Goal: Information Seeking & Learning: Learn about a topic

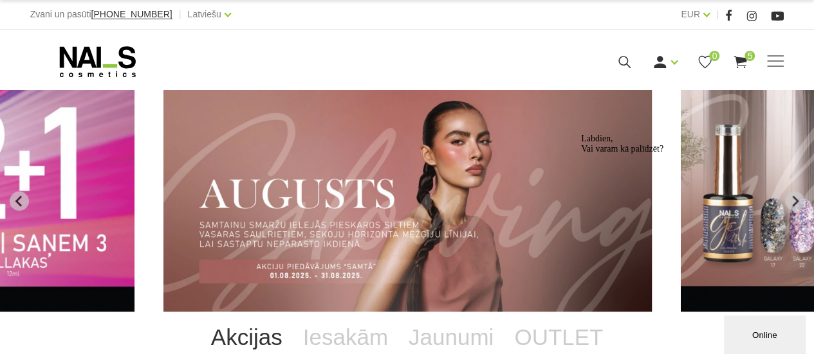
click at [742, 154] on div "Labdien, Vai varam kā palīdzēt?" at bounding box center [697, 144] width 232 height 21
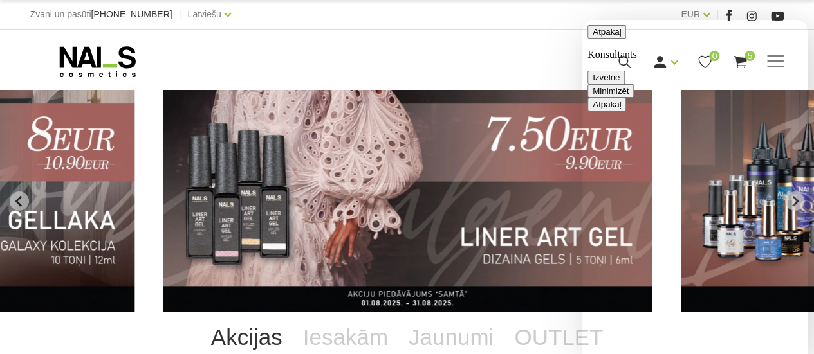
click at [582, 20] on textarea at bounding box center [582, 20] width 0 height 0
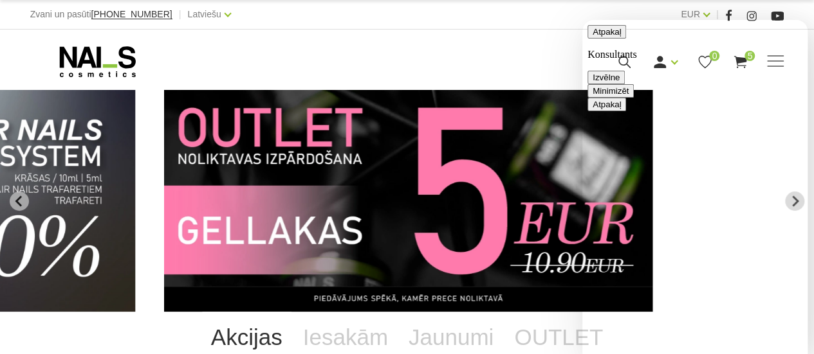
type textarea "kur var redzet sastāvu"
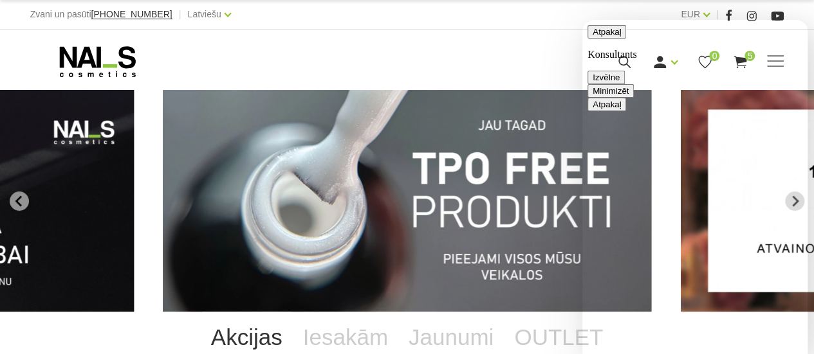
click at [582, 20] on textarea "kur var redzet sastāvu" at bounding box center [582, 20] width 0 height 0
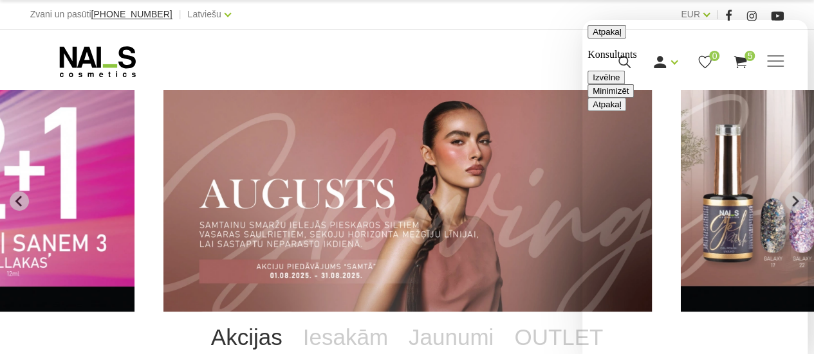
scroll to position [255, 0]
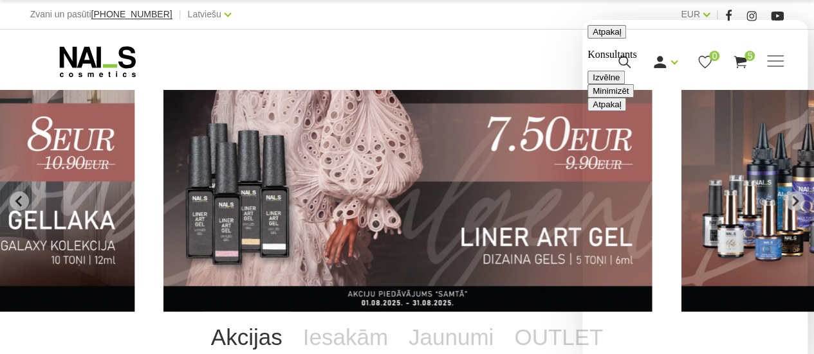
type textarea "TPO kur rakstits ka nav"
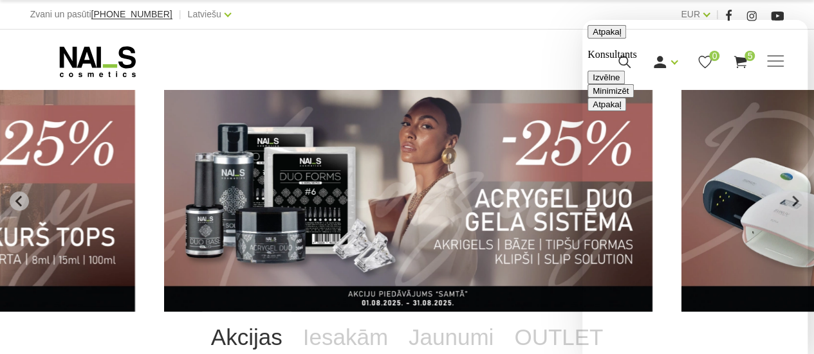
click at [634, 84] on button "Minimizēt" at bounding box center [610, 91] width 46 height 14
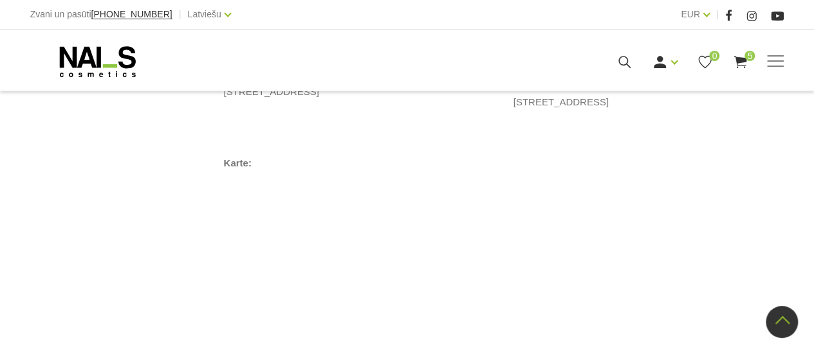
scroll to position [875, 0]
click at [774, 64] on span at bounding box center [775, 61] width 17 height 13
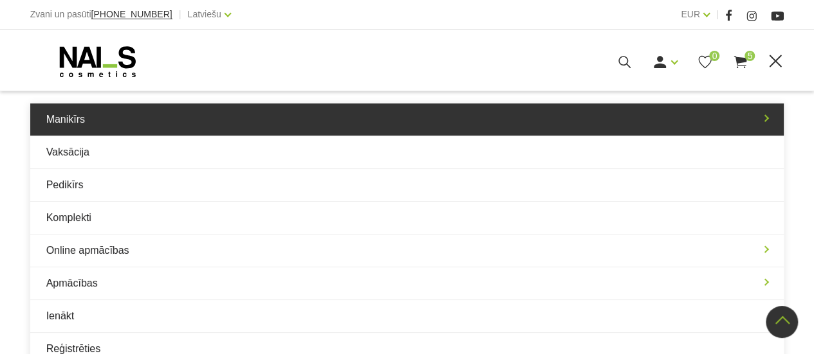
click at [766, 120] on link "Manikīrs" at bounding box center [407, 120] width 754 height 32
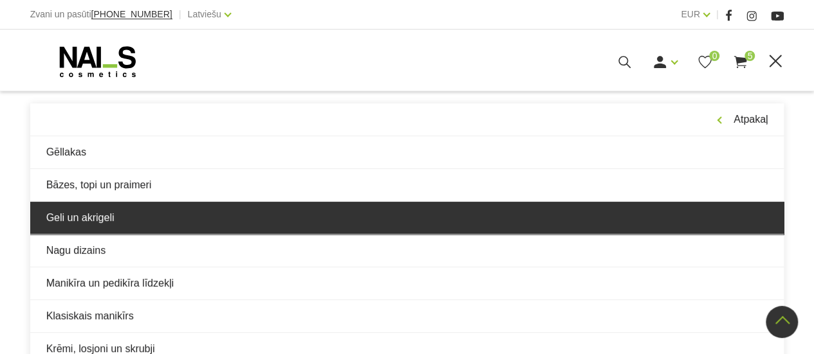
click at [73, 214] on link "Geli un akrigeli" at bounding box center [407, 218] width 754 height 32
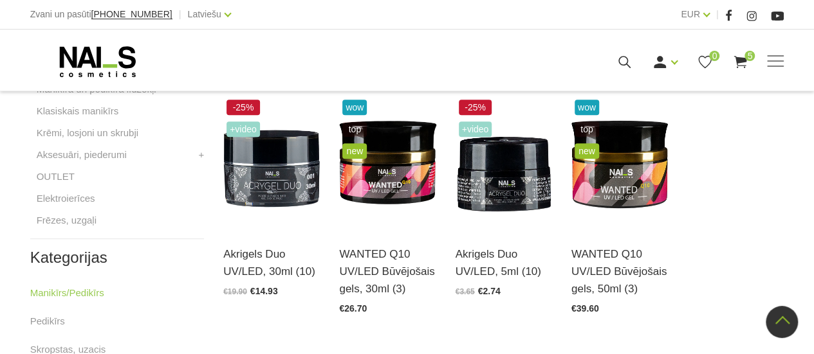
scroll to position [583, 0]
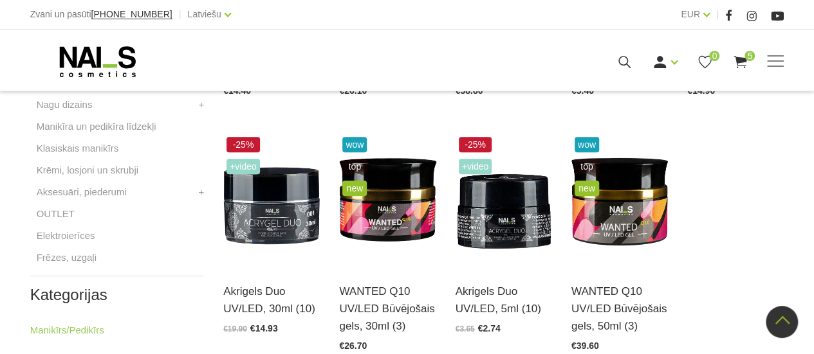
drag, startPoint x: 811, startPoint y: 11, endPoint x: 818, endPoint y: 3, distance: 10.0
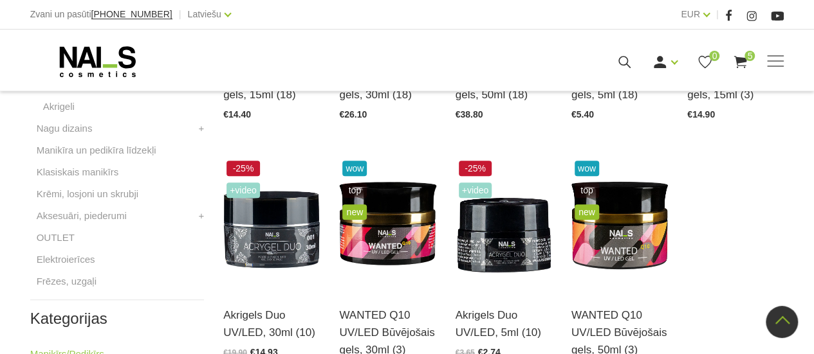
scroll to position [484, 0]
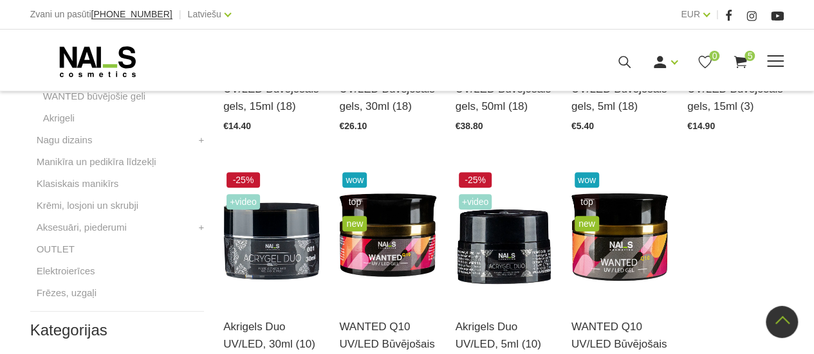
click at [547, 63] on div "Ienākt Reģistrēties 0 5" at bounding box center [539, 62] width 417 height 16
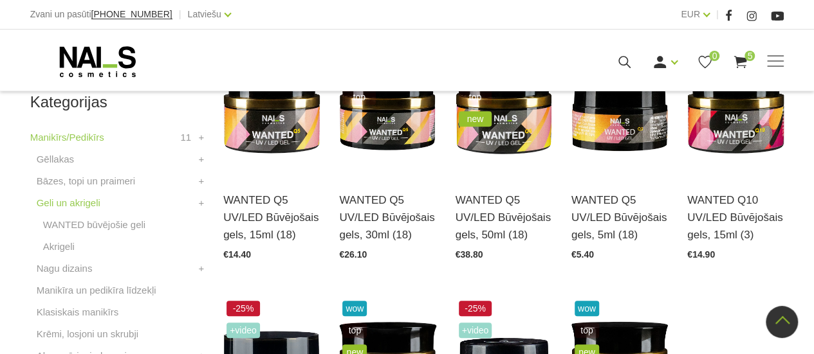
scroll to position [296, 0]
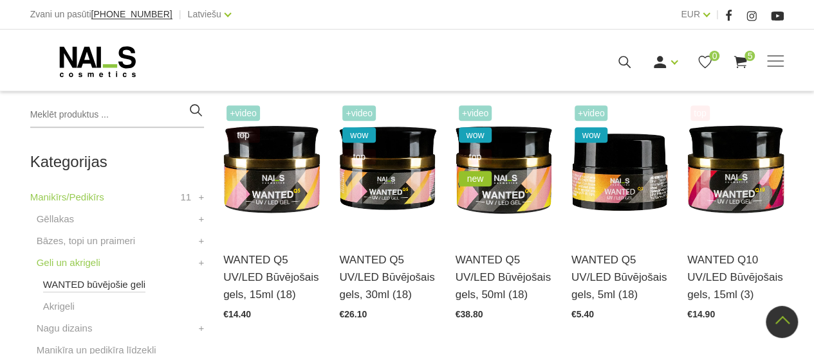
click at [102, 285] on link "WANTED būvējošie geli" at bounding box center [94, 284] width 103 height 15
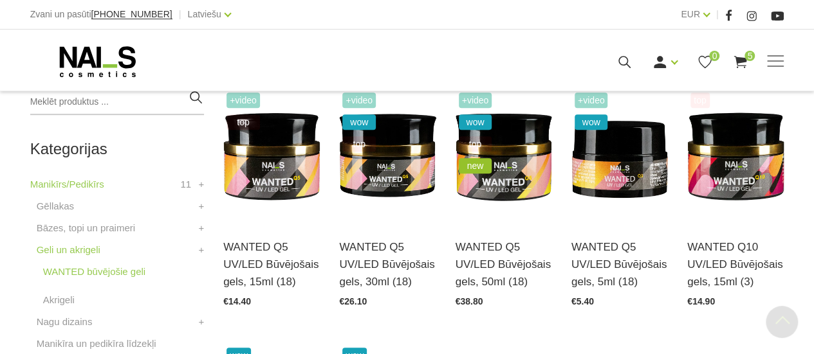
scroll to position [334, 0]
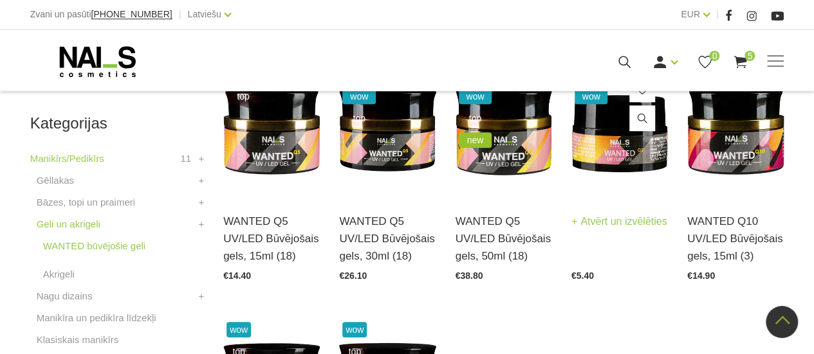
click at [601, 156] on img at bounding box center [619, 130] width 96 height 133
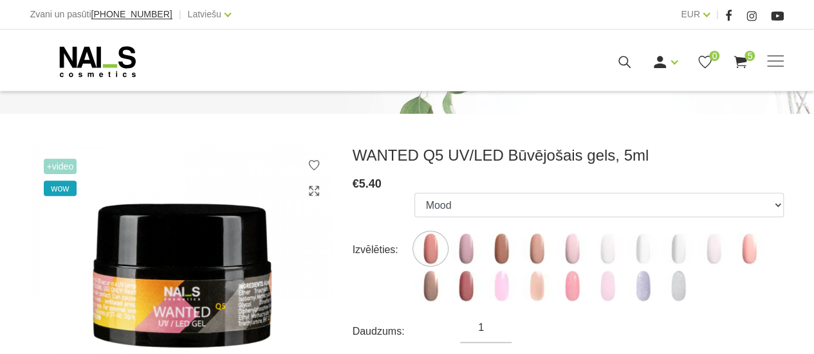
scroll to position [137, 0]
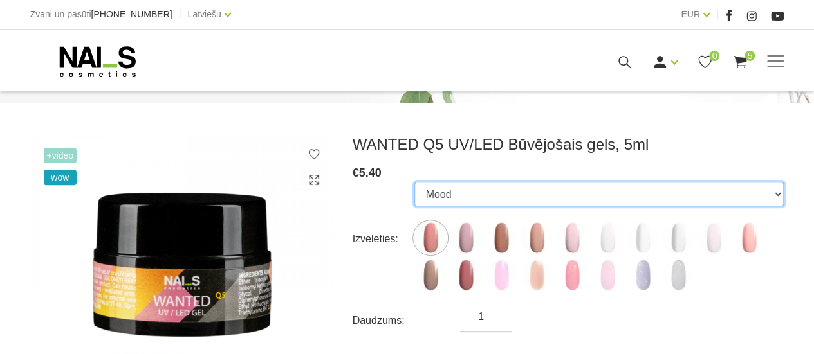
click at [779, 194] on select "Mood Nude Sparkle Caramel Macchiato Dream Rose Pastel Porcelain Premium Clear M…" at bounding box center [598, 194] width 369 height 24
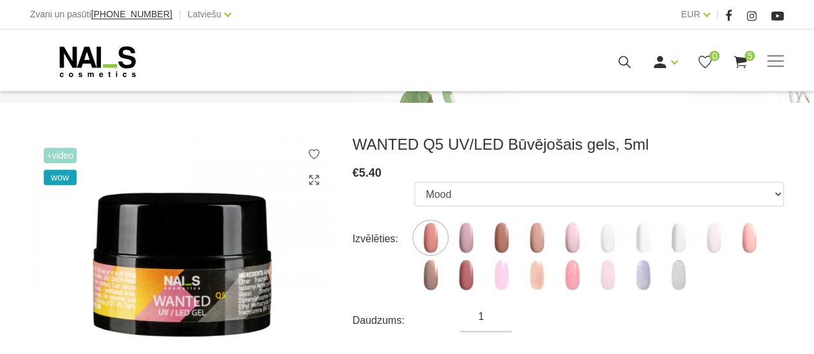
click at [777, 241] on ul "Mood Nude Sparkle Caramel Macchiato Dream Rose Pastel Porcelain Premium Clear M…" at bounding box center [598, 239] width 369 height 114
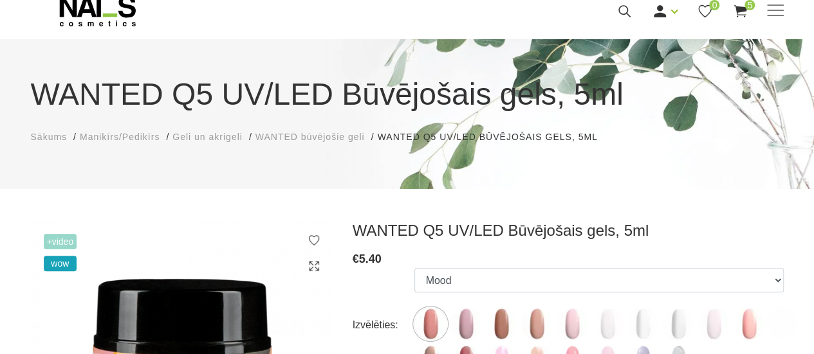
scroll to position [42, 0]
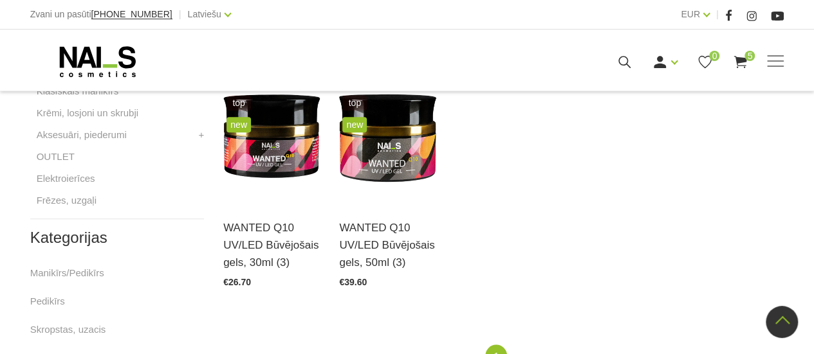
scroll to position [592, 0]
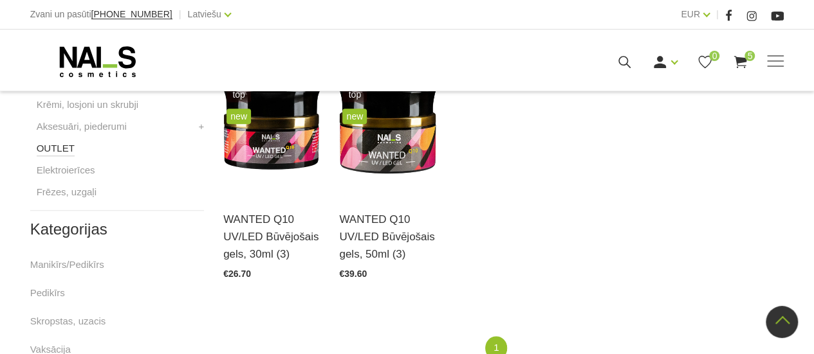
click at [62, 147] on link "OUTLET" at bounding box center [56, 148] width 38 height 15
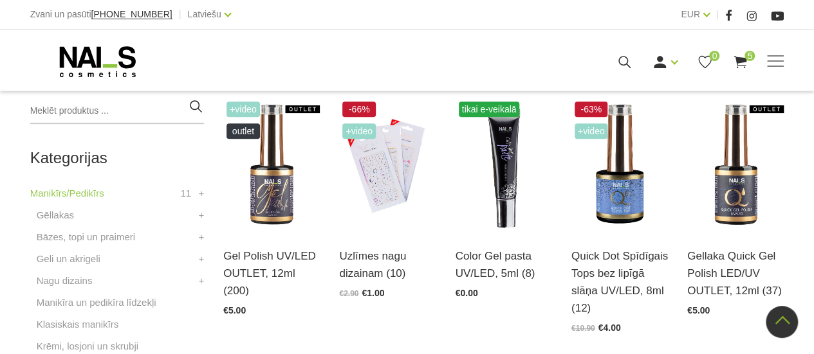
scroll to position [325, 0]
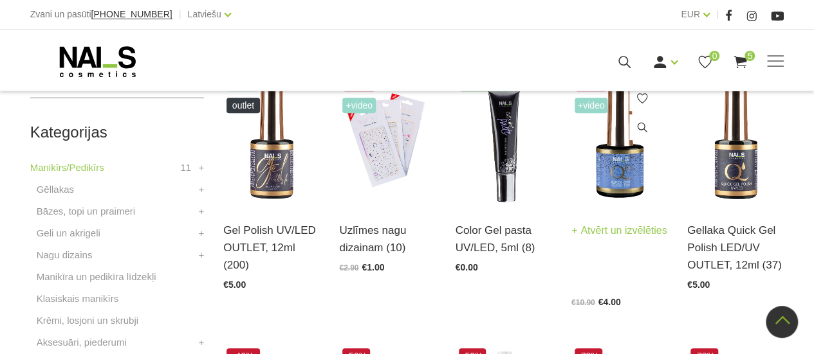
click at [636, 178] on img at bounding box center [619, 139] width 96 height 133
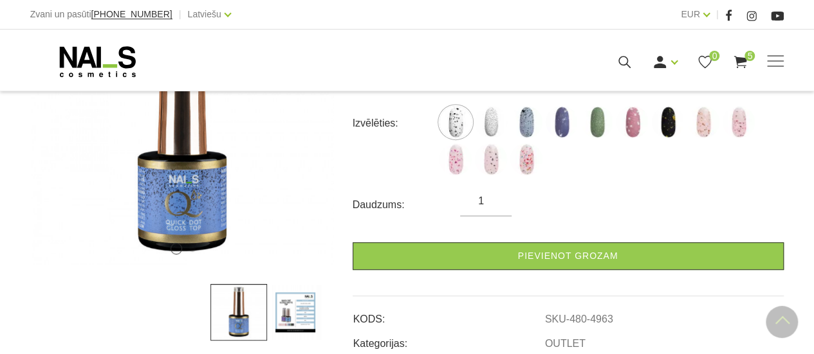
scroll to position [360, 0]
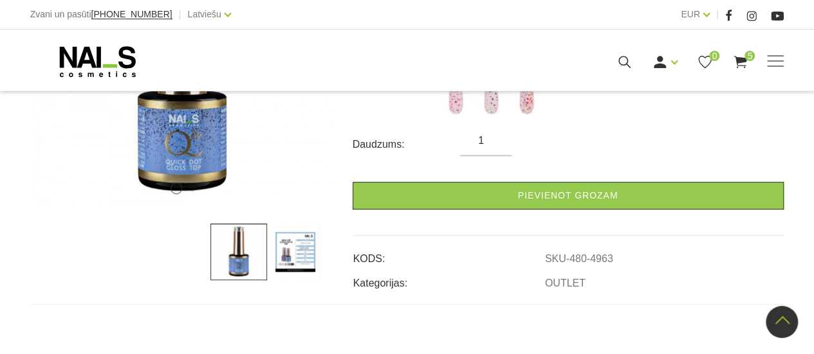
click at [301, 224] on img at bounding box center [295, 252] width 57 height 57
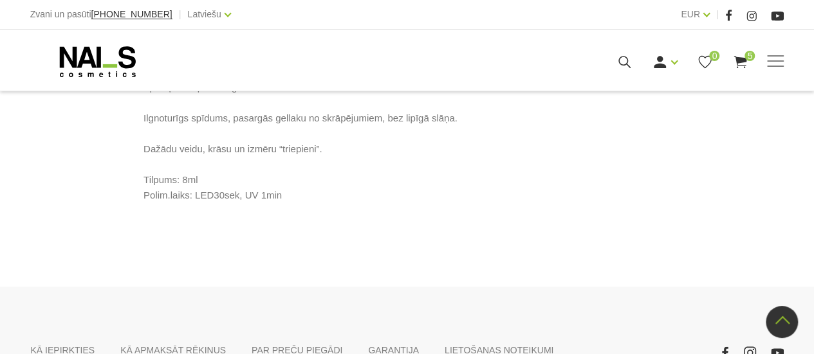
scroll to position [798, 0]
